Goal: Transaction & Acquisition: Obtain resource

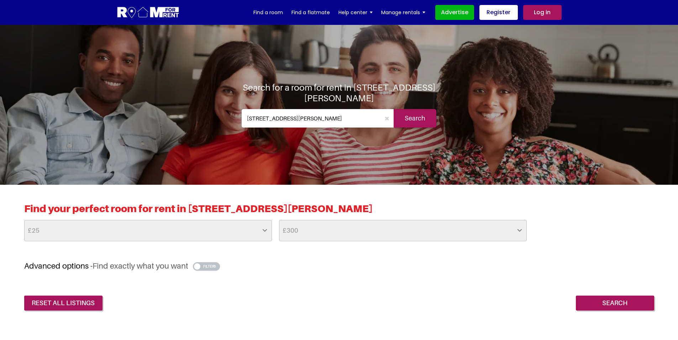
drag, startPoint x: 0, startPoint y: 0, endPoint x: 154, endPoint y: 227, distance: 274.8
click at [154, 227] on select "-- No Min -- £25 £50 £75 £100 £125 £150 £175 £200 £225 £250 £275 £300 £325 £350…" at bounding box center [148, 230] width 248 height 21
select select "300"
click at [24, 220] on select "-- No Min -- £25 £50 £75 £100 £125 £150 £175 £200 £225 £250 £275 £300 £325 £350…" at bounding box center [148, 230] width 248 height 21
click at [603, 298] on input "Search" at bounding box center [615, 303] width 78 height 15
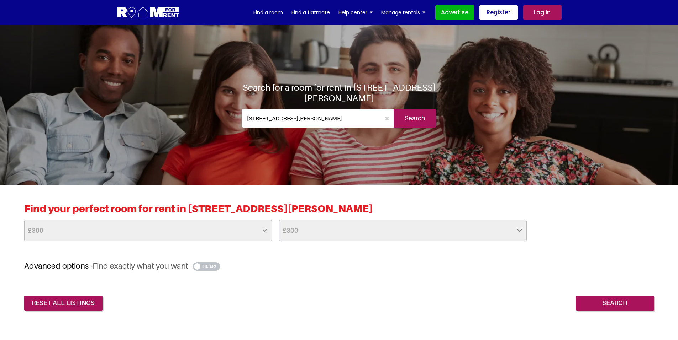
click at [309, 117] on input "[STREET_ADDRESS][PERSON_NAME]" at bounding box center [311, 118] width 139 height 19
drag, startPoint x: 334, startPoint y: 121, endPoint x: 225, endPoint y: 131, distance: 109.7
click at [225, 131] on div "Search for a room for rent in [STREET_ADDRESS][PERSON_NAME] [STREET_ADDRESS][PE…" at bounding box center [339, 107] width 416 height 51
type input "[GEOGRAPHIC_DATA], [GEOGRAPHIC_DATA]"
click at [430, 112] on input "Search" at bounding box center [414, 118] width 43 height 19
